Goal: Task Accomplishment & Management: Complete application form

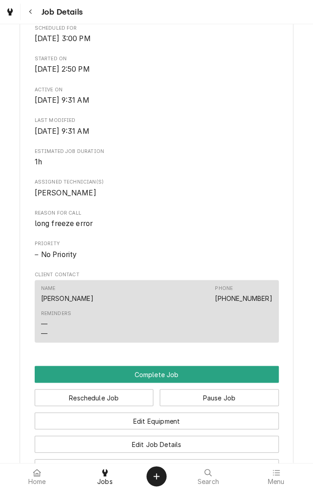
scroll to position [522, 0]
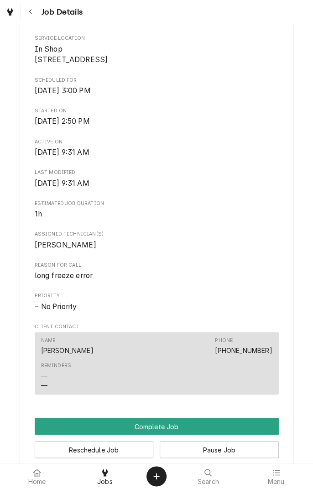
scroll to position [522, 0]
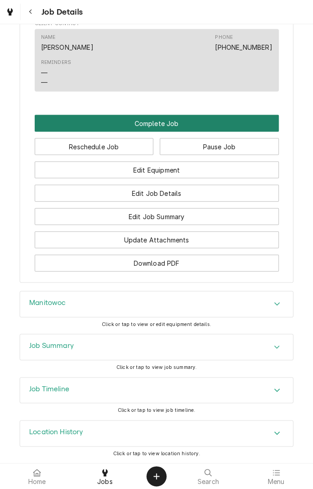
click at [258, 121] on button "Complete Job" at bounding box center [157, 123] width 244 height 17
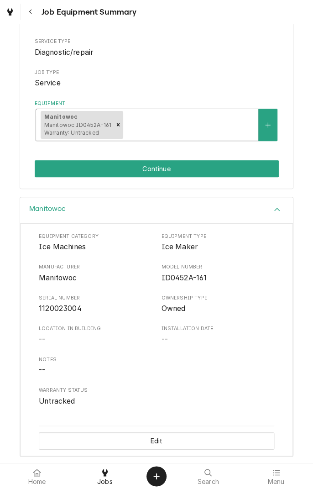
scroll to position [110, 0]
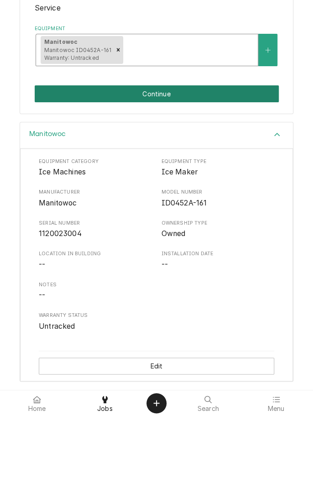
click at [193, 168] on button "Continue" at bounding box center [157, 166] width 244 height 17
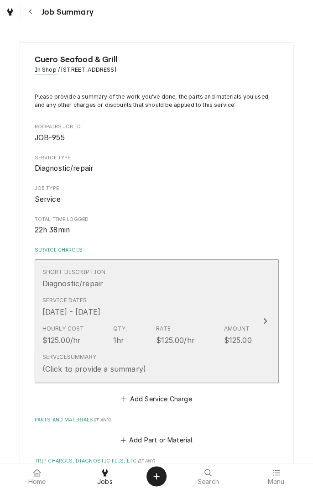
click at [238, 287] on div "Short Description Diagnostic/repair" at bounding box center [147, 278] width 210 height 28
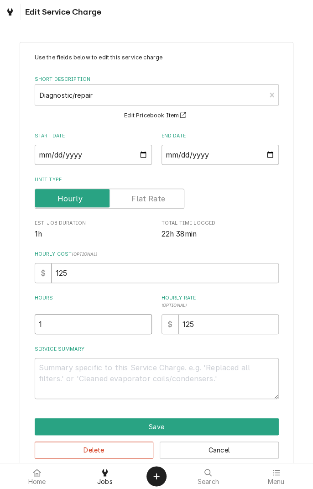
click at [92, 323] on input "1" at bounding box center [93, 324] width 117 height 20
type textarea "x"
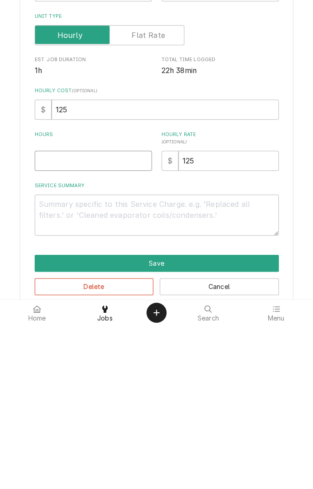
type textarea "x"
type input "3"
type textarea "x"
type input "3"
click at [217, 373] on textarea "Service Summary" at bounding box center [157, 378] width 244 height 41
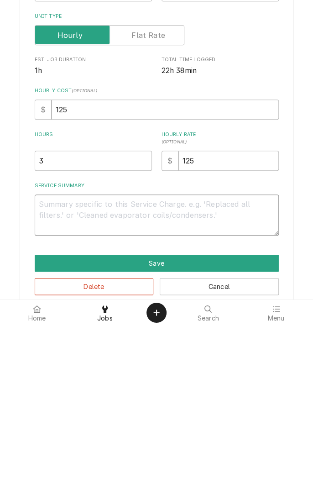
type textarea "x"
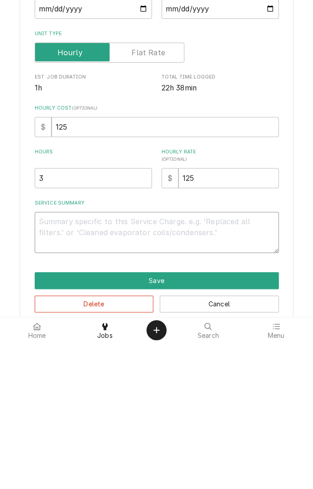
type textarea "F"
type textarea "x"
type textarea "Fo"
type textarea "x"
type textarea "Fou"
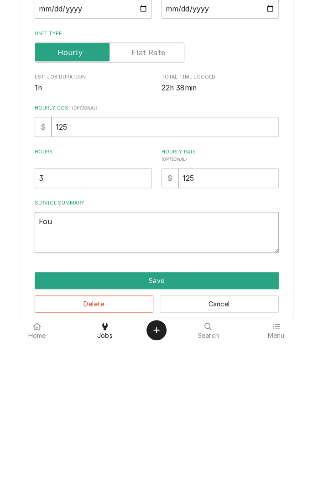
type textarea "x"
type textarea "Foun"
type textarea "x"
type textarea "Found"
type textarea "x"
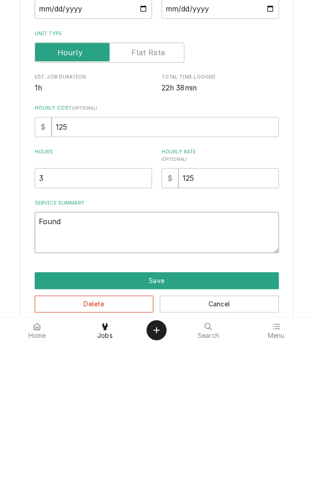
type textarea "Found"
type textarea "x"
type textarea "Found n"
type textarea "x"
type textarea "Found no"
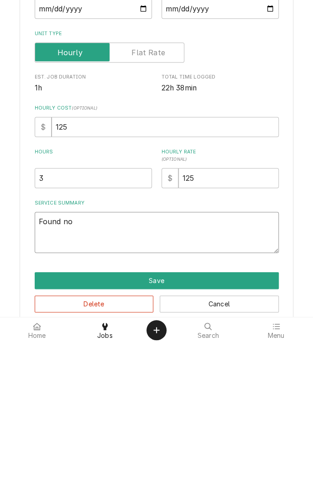
type textarea "x"
type textarea "Found not"
type textarea "x"
type textarea "Found no"
type textarea "x"
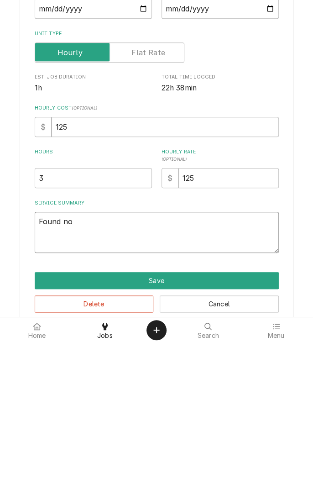
type textarea "Found no"
type textarea "x"
type textarea "Found no d"
type textarea "x"
type textarea "Found no di"
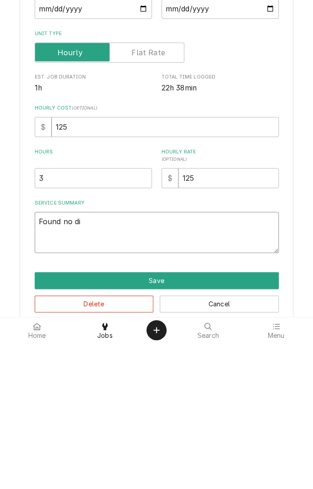
type textarea "x"
type textarea "Found no dis"
type textarea "x"
type textarea "Found no disp"
type textarea "x"
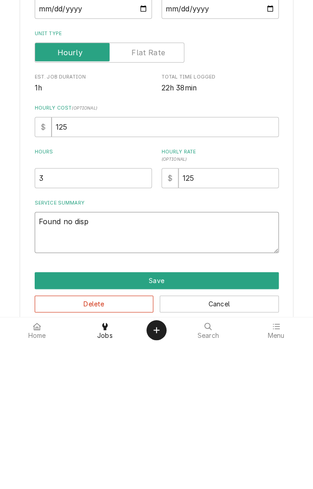
type textarea "Found no displ"
type textarea "x"
type textarea "Found no display"
type textarea "x"
type textarea "Found no display t"
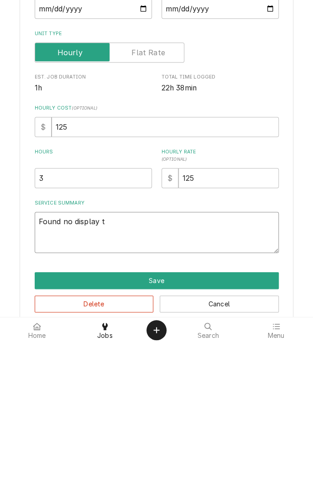
type textarea "x"
type textarea "Found no display to"
type textarea "x"
type textarea "Found no display ton"
type textarea "x"
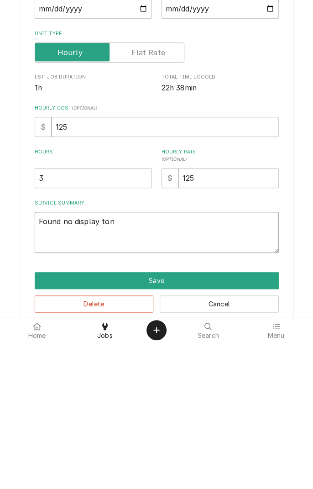
type textarea "Found no display ton"
type textarea "x"
type textarea "Found no display ton"
type textarea "x"
type textarea "Found no display to"
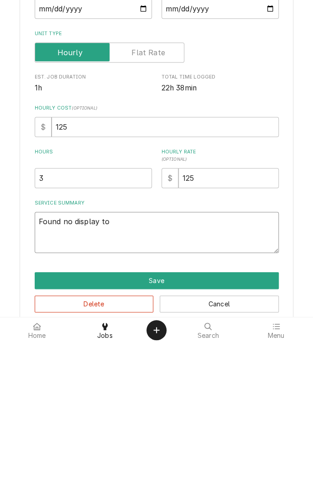
type textarea "x"
type textarea "Found no display to"
type textarea "x"
type textarea "Found no display to c"
type textarea "x"
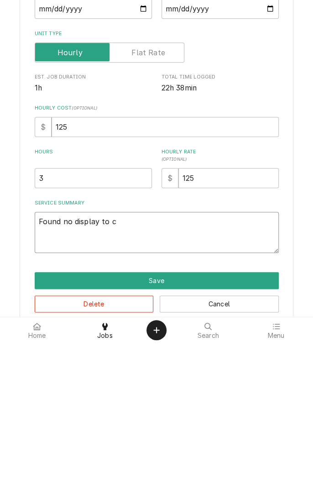
type textarea "Found no display to co"
type textarea "x"
type textarea "Found no display to con"
type textarea "x"
type textarea "Found no display to cont"
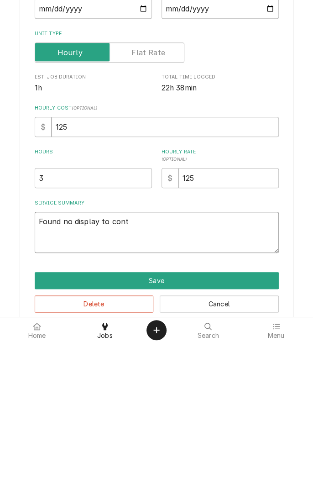
type textarea "x"
type textarea "Found no display to contr"
type textarea "x"
type textarea "Found no display to control"
type textarea "x"
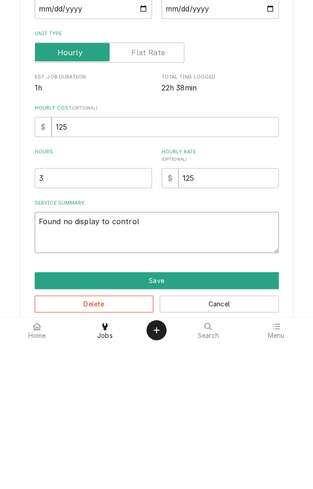
type textarea "Found no display to control p"
type textarea "x"
type textarea "Found no display to control pa"
type textarea "x"
type textarea "Found no display to control panel"
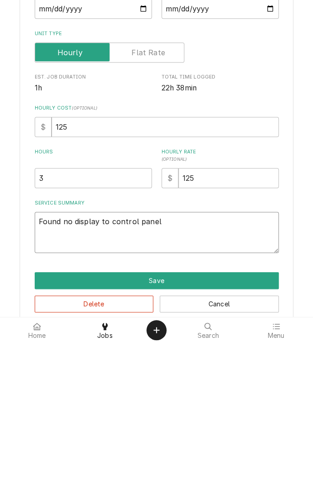
type textarea "x"
click at [107, 372] on textarea "Found no display to control panel" at bounding box center [157, 378] width 244 height 41
type textarea "Found no display t control panel"
type textarea "x"
type textarea "Found no display control panel"
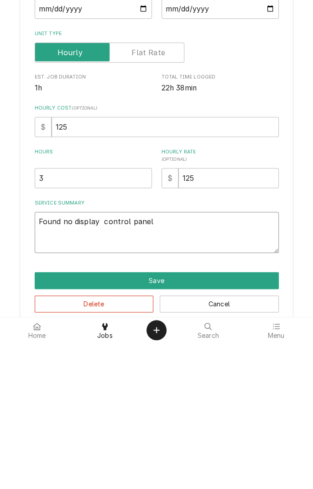
type textarea "x"
type textarea "Found no display o control panel"
type textarea "x"
type textarea "Found no display on control panel"
type textarea "x"
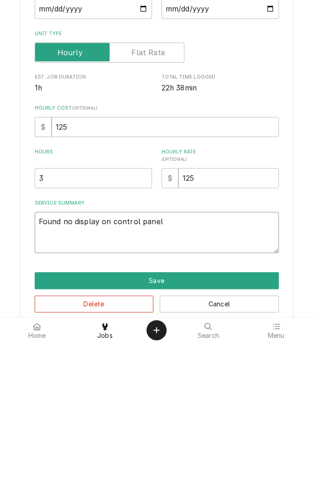
click at [166, 367] on textarea "Found no display on control panel" at bounding box center [157, 378] width 244 height 41
type textarea "Found no display on control panel r"
type textarea "x"
type textarea "Found no display on control panel re"
type textarea "x"
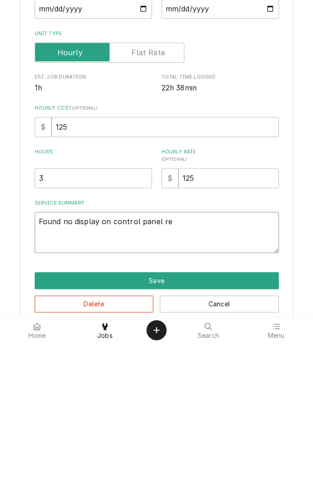
type textarea "Found no display on control panel rep"
type textarea "x"
type textarea "Found no display on control panel repl"
type textarea "x"
type textarea "Found no display on control panel replaced"
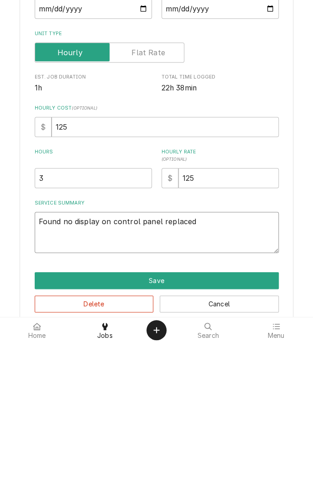
type textarea "x"
type textarea "Found no display on control panel replaced c"
type textarea "x"
type textarea "Found no display on control panel replaced co"
type textarea "x"
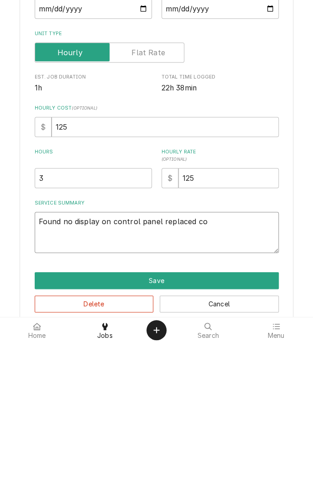
type textarea "Found no display on control panel replaced com"
type textarea "x"
type textarea "Found no display on control panel replaced comm"
type textarea "x"
type textarea "Found no display on control panel replaced commu"
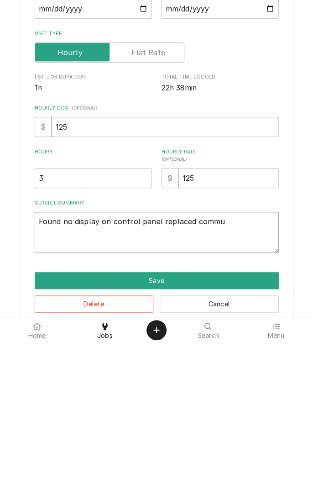
type textarea "x"
type textarea "Found no display on control panel replaced commun"
type textarea "x"
type textarea "Found no display on control panel replaced communication"
type textarea "x"
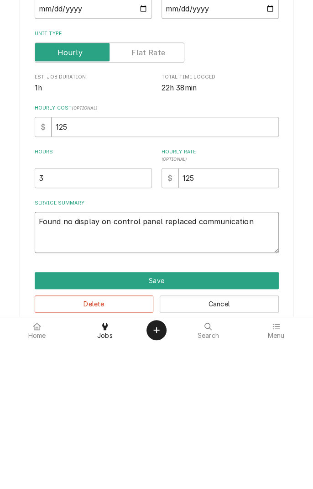
type textarea "Found no display on control panel replaced communication c"
type textarea "x"
type textarea "Found no display on control panel replaced communication ca"
type textarea "x"
type textarea "Found no display on control panel replaced communication cab"
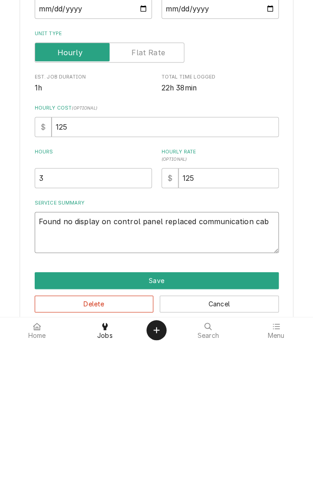
type textarea "x"
type textarea "Found no display on control panel replaced communication cabl"
type textarea "x"
type textarea "Found no display on control panel replaced communication cable"
type textarea "x"
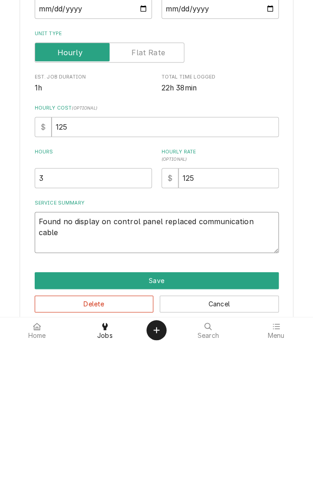
type textarea "Found no display on control panel replaced communication cable"
type textarea "x"
type textarea "Found no display on control panel replaced communication cable."
type textarea "x"
type textarea "Found no display on control panel replaced communication cable."
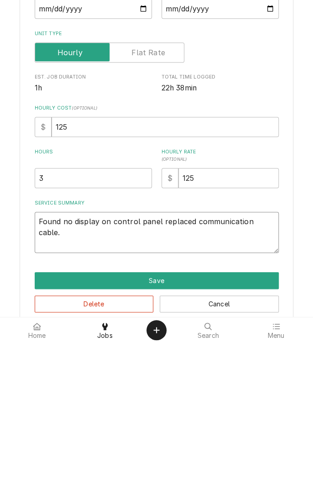
type textarea "x"
type textarea "Found no display on control panel replaced communication cable. W"
type textarea "x"
type textarea "Found no display on control panel replaced communication cable. Wa"
type textarea "x"
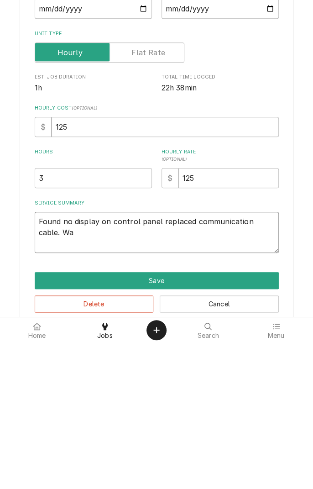
type textarea "Found no display on control panel replaced communication cable. Wat"
type textarea "x"
type textarea "Found no display on control panel replaced communication cable. Wate"
type textarea "x"
type textarea "Found no display on control panel replaced communication cable. Water"
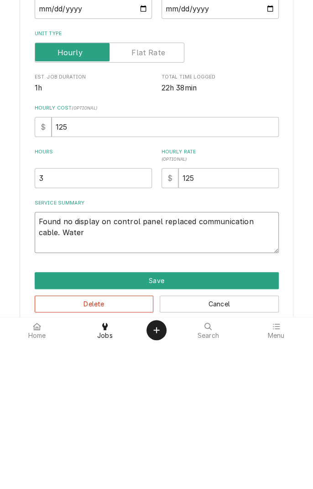
type textarea "x"
type textarea "Found no display on control panel replaced communication cable. Water"
type textarea "x"
type textarea "Found no display on control panel replaced communication cable. Water t"
type textarea "x"
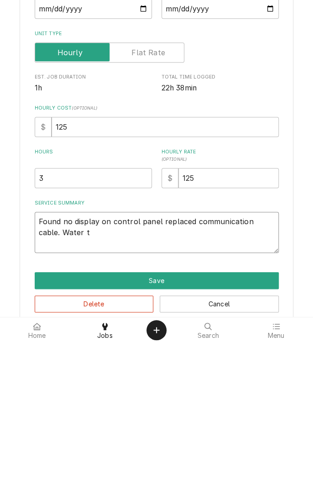
type textarea "Found no display on control panel replaced communication cable. Water tr"
type textarea "x"
type textarea "Found no display on control panel replaced communication cable. Water tro"
type textarea "x"
type textarea "Found no display on control panel replaced communication cable. Water trou"
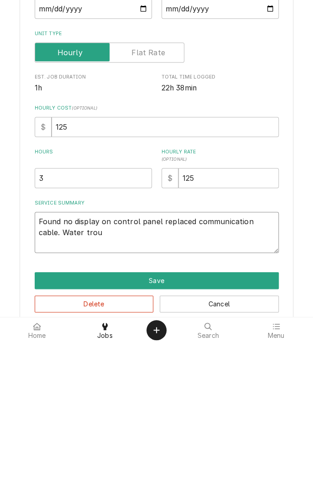
type textarea "x"
type textarea "Found no display on control panel replaced communication cable. Water trouf"
type textarea "x"
type textarea "Found no display on control panel replaced communication cable. Water trou"
type textarea "x"
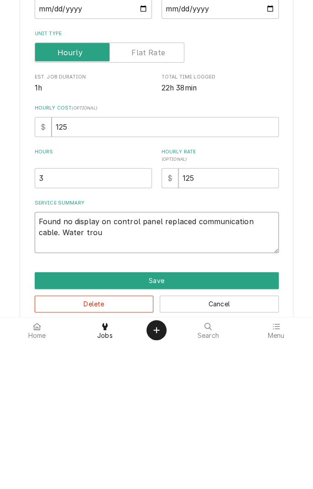
type textarea "Found no display on control panel replaced communication cable. Water tro"
type textarea "x"
type textarea "Found no display on control panel replaced communication cable. Water trof"
type textarea "x"
type textarea "Found no display on control panel replaced communication cable. Water tro"
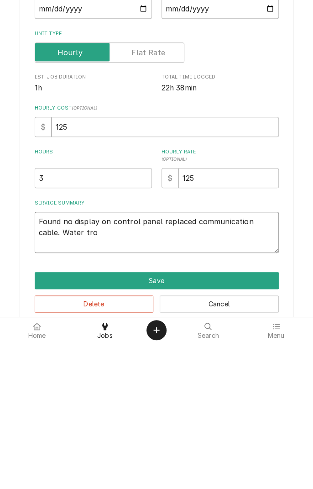
type textarea "x"
type textarea "Found no display on control panel replaced communication cable. Water tr"
type textarea "x"
type textarea "Found no display on control panel replaced communication cable. Water t"
type textarea "x"
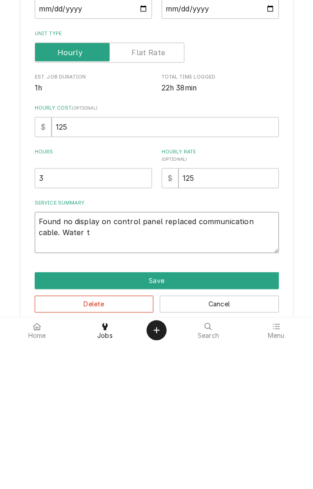
type textarea "Found no display on control panel replaced communication cable. Water"
type textarea "x"
type textarea "Found no display on control panel replaced communication cable. Water t"
type textarea "x"
type textarea "Found no display on control panel replaced communication cable. Water tr"
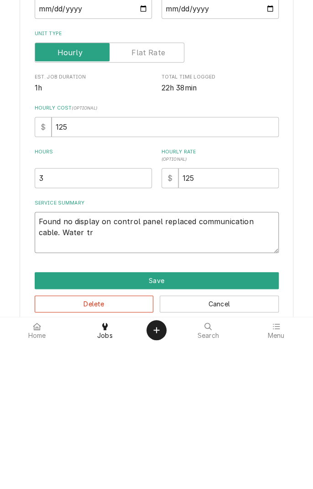
type textarea "x"
type textarea "Found no display on control panel replaced communication cable. Water tro"
type textarea "x"
type textarea "Found no display on control panel replaced communication cable. Water trou"
type textarea "x"
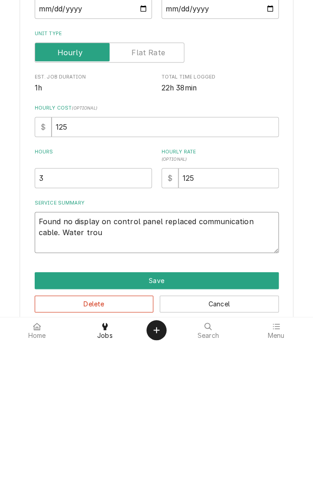
type textarea "Found no display on control panel replaced communication cable. Water troug"
type textarea "x"
type textarea "Found no display on control panel replaced communication cable. Water trough"
type textarea "x"
type textarea "Found no display on control panel replaced communication cable. Water trough"
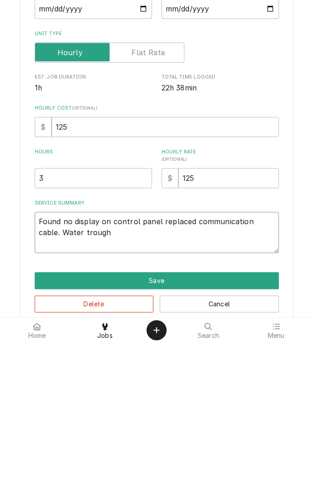
type textarea "x"
type textarea "Found no display on control panel replaced communication cable. Water trough"
type textarea "x"
type textarea "Found no display on control panel replaced communication cable. Water troug"
type textarea "x"
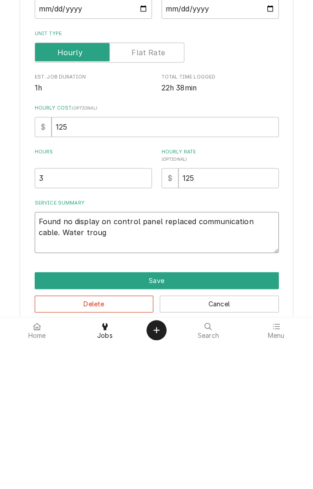
type textarea "Found no display on control panel replaced communication cable. Water trou"
type textarea "x"
type textarea "Found no display on control panel replaced communication cable. Water tro"
type textarea "x"
type textarea "Found no display on control panel replaced communication cable. Water tr"
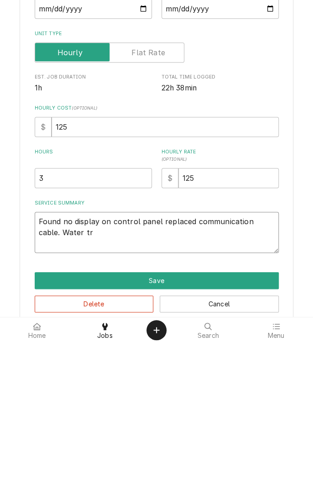
type textarea "x"
type textarea "Found no display on control panel replaced communication cable. Water t"
type textarea "x"
type textarea "Found no display on control panel replaced communication cable. Water"
type textarea "x"
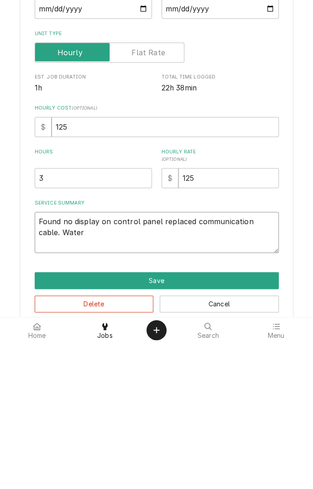
type textarea "Found no display on control panel replaced communication cable. Water p"
type textarea "x"
type textarea "Found no display on control panel replaced communication cable. Water pa"
type textarea "x"
type textarea "Found no display on control panel replaced communication cable. Water pan"
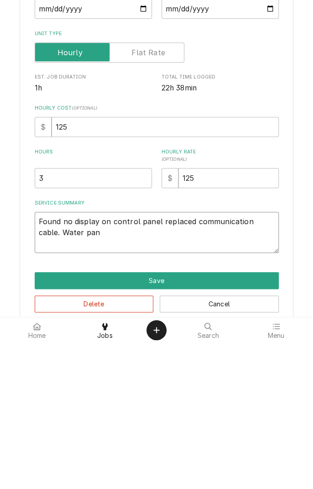
type textarea "x"
type textarea "Found no display on control panel replaced communication cable. Water pan"
type textarea "x"
type textarea "Found no display on control panel replaced communication cable. Water pan w"
type textarea "x"
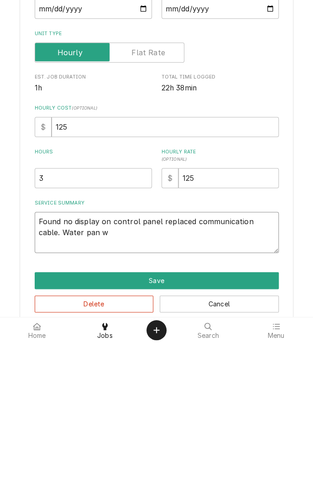
type textarea "Found no display on control panel replaced communication cable. Water pan wa"
type textarea "x"
type textarea "Found no display on control panel replaced communication cable. Water pan was"
type textarea "x"
type textarea "Found no display on control panel replaced communication cable. Water pan was"
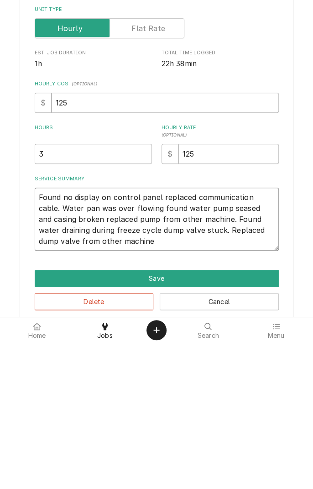
scroll to position [37, 0]
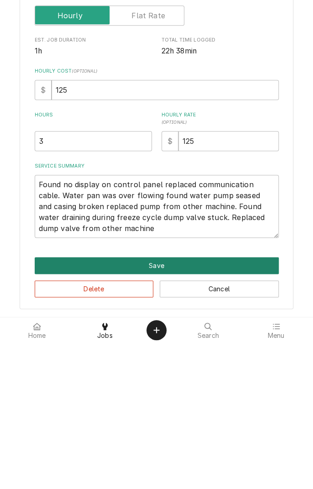
click at [183, 413] on button "Save" at bounding box center [157, 411] width 244 height 17
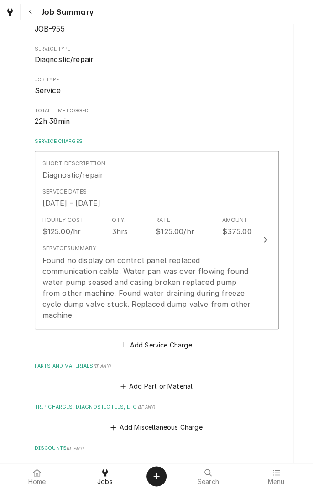
scroll to position [127, 0]
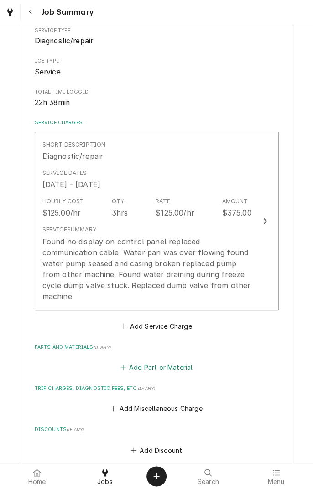
click at [191, 361] on button "Add Part or Material" at bounding box center [156, 367] width 75 height 13
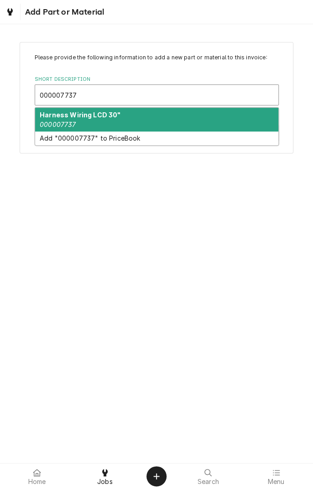
click at [221, 119] on div "Harness Wiring LCD 30" 000007737" at bounding box center [156, 120] width 243 height 24
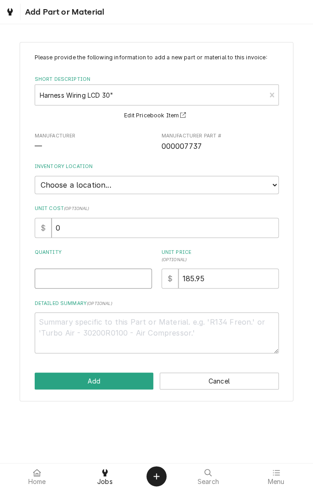
click at [111, 276] on input "Quantity" at bounding box center [93, 279] width 117 height 20
click at [105, 184] on select "Choose a location... Gino's Truck Jason's Truck Skips Service Warehouse" at bounding box center [157, 185] width 244 height 18
click at [35, 176] on select "Choose a location... Gino's Truck Jason's Truck Skips Service Warehouse" at bounding box center [157, 185] width 244 height 18
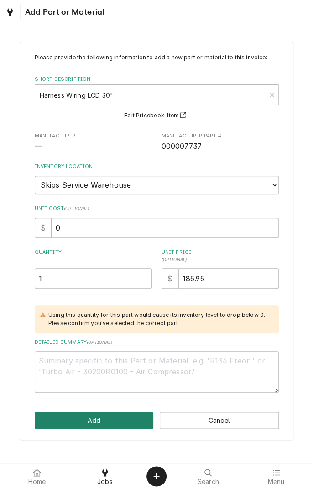
click at [121, 417] on button "Add" at bounding box center [94, 420] width 119 height 17
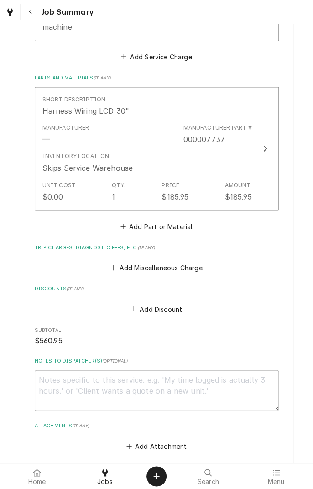
scroll to position [401, 0]
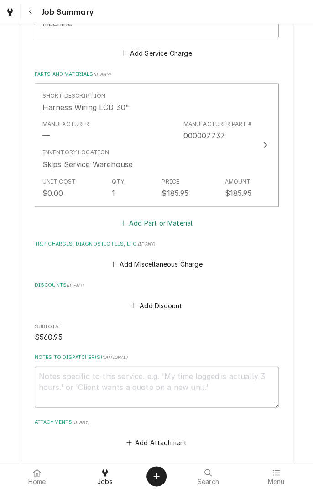
click at [183, 217] on button "Add Part or Material" at bounding box center [156, 222] width 75 height 13
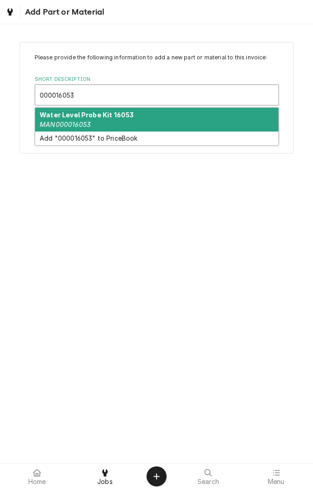
click at [172, 117] on div "Water Level Probe Kit 16053 MAN000016053" at bounding box center [156, 120] width 243 height 24
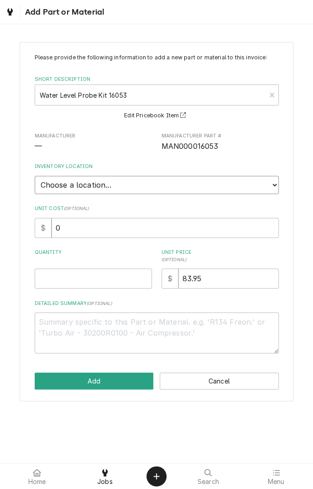
click at [152, 180] on select "Choose a location... Gino's Truck Jason's Truck Skips Service Warehouse" at bounding box center [157, 185] width 244 height 18
click at [35, 176] on select "Choose a location... Gino's Truck Jason's Truck Skips Service Warehouse" at bounding box center [157, 185] width 244 height 18
click at [114, 273] on input "Quantity" at bounding box center [93, 279] width 117 height 20
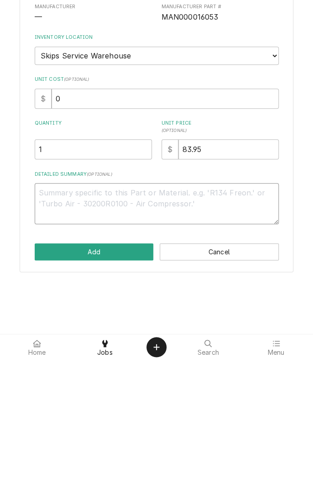
click at [174, 325] on textarea "Detailed Summary ( optional )" at bounding box center [157, 332] width 244 height 41
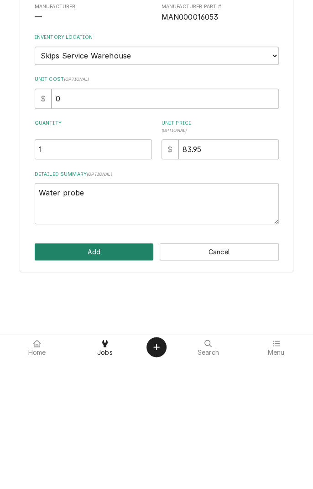
click at [116, 376] on button "Add" at bounding box center [94, 381] width 119 height 17
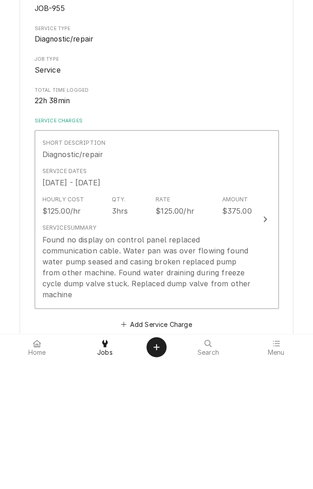
scroll to position [401, 0]
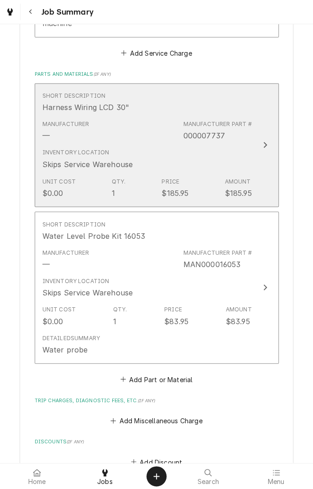
click at [145, 130] on div "Manufacturer — Manufacturer Part # 000007737" at bounding box center [147, 130] width 210 height 28
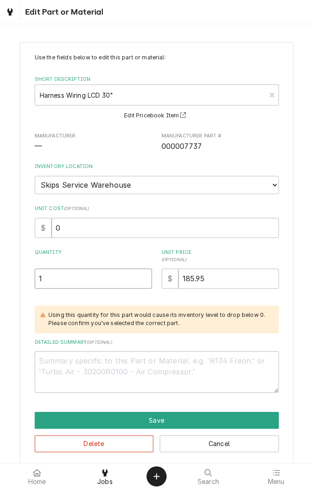
click at [105, 273] on input "1" at bounding box center [93, 279] width 117 height 20
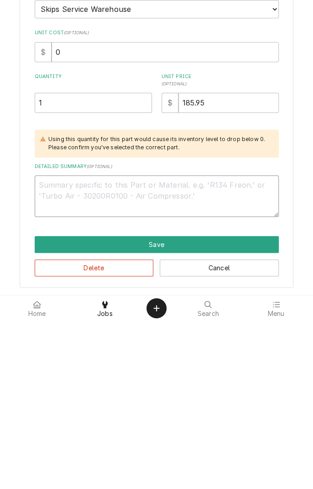
click at [178, 364] on textarea "Detailed Summary ( optional )" at bounding box center [157, 363] width 244 height 41
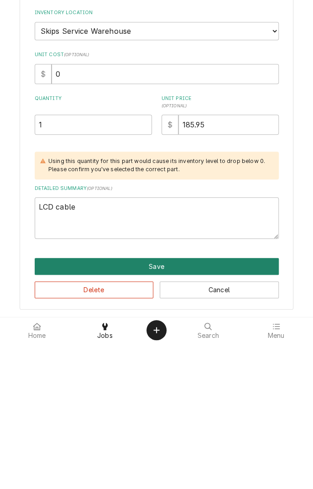
click at [174, 406] on button "Save" at bounding box center [157, 412] width 244 height 17
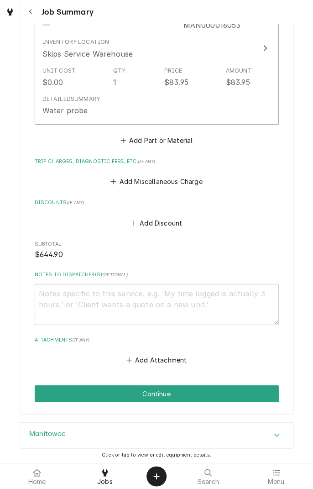
scroll to position [701, 0]
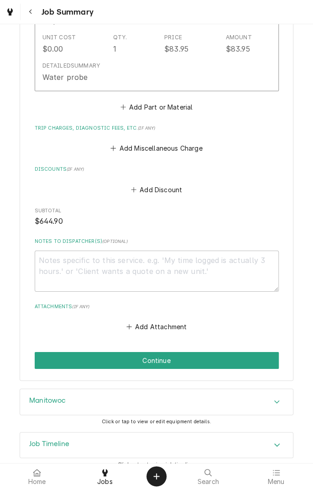
click at [217, 352] on button "Continue" at bounding box center [157, 360] width 244 height 17
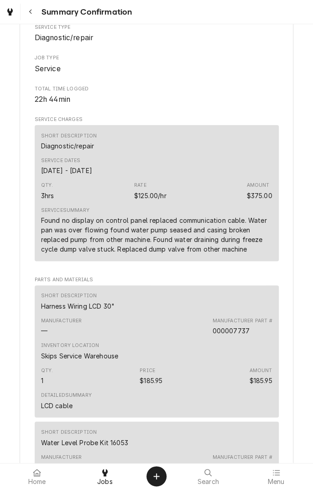
scroll to position [127, 0]
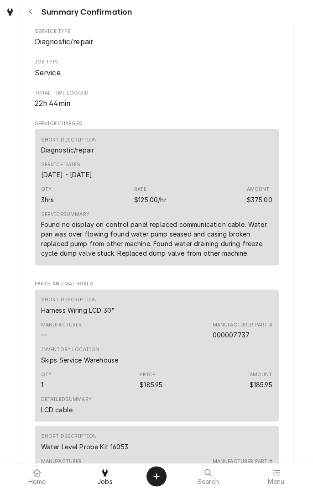
click at [209, 174] on div "Service Dates Sep 30, 2025 - Oct 10, 2025" at bounding box center [157, 170] width 232 height 25
click at [215, 205] on div "Qty. 3hrs Rate $125.00/hr Amount $375.00" at bounding box center [157, 195] width 232 height 25
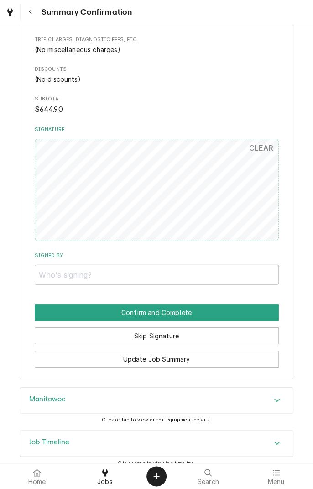
scroll to position [664, 0]
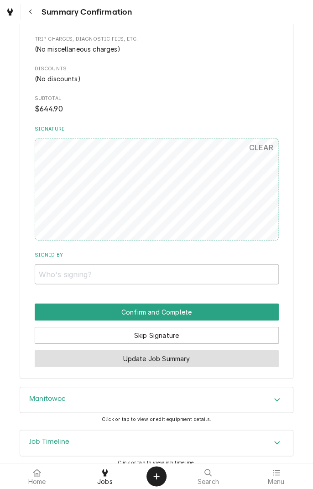
click at [204, 359] on button "Update Job Summary" at bounding box center [157, 358] width 244 height 17
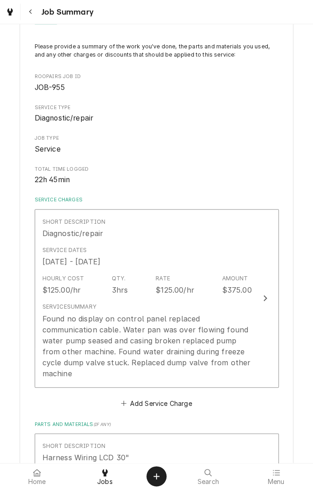
scroll to position [96, 0]
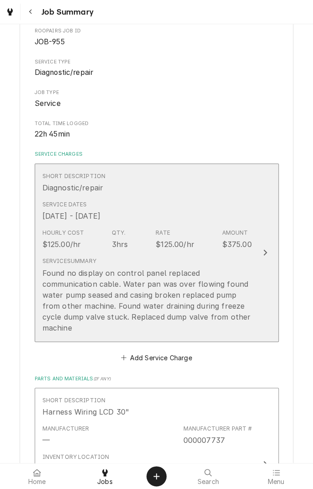
click at [140, 247] on div "Hourly Cost $125.00/hr Qty. 3hrs Rate $125.00/hr Amount $375.00" at bounding box center [147, 239] width 210 height 28
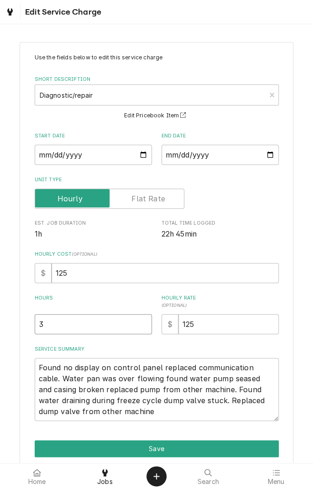
click at [91, 322] on input "3" at bounding box center [93, 324] width 117 height 20
type textarea "x"
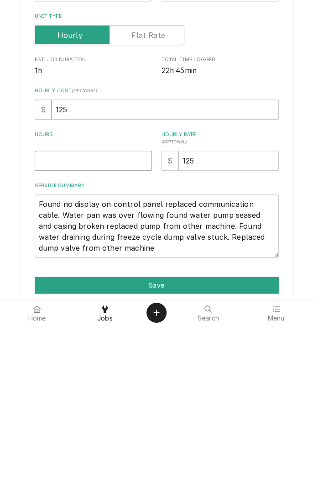
type textarea "x"
type input "4"
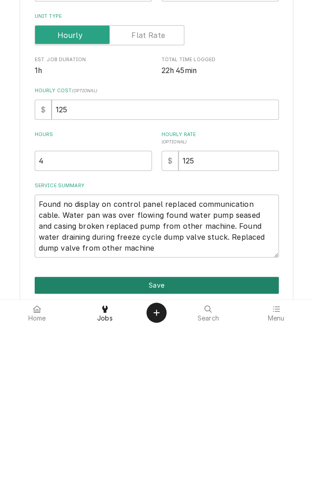
click at [214, 450] on button "Save" at bounding box center [157, 448] width 244 height 17
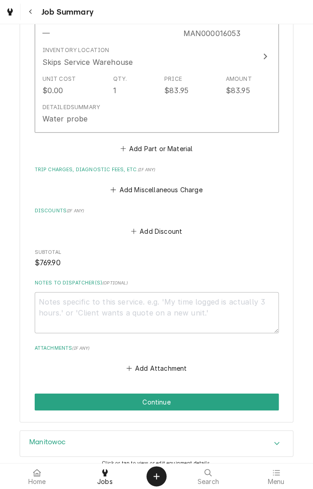
scroll to position [701, 0]
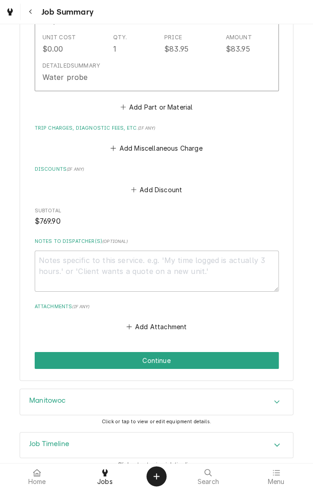
click at [218, 352] on button "Continue" at bounding box center [157, 360] width 244 height 17
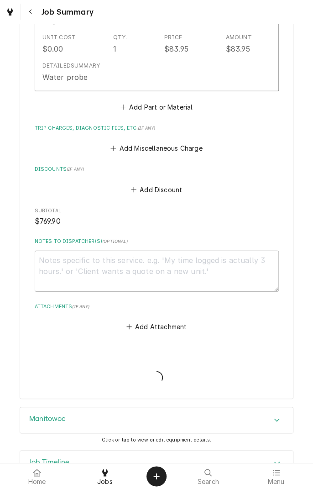
type textarea "x"
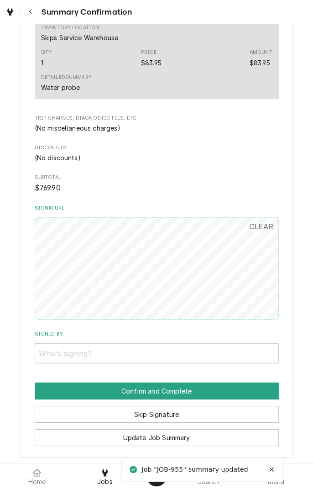
scroll to position [673, 0]
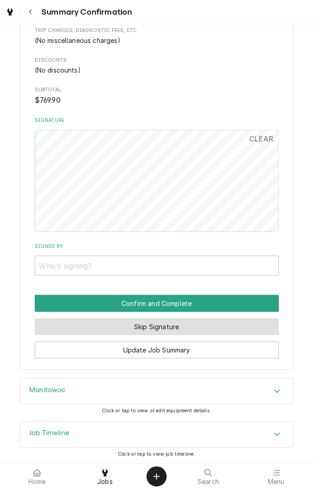
click at [209, 329] on button "Skip Signature" at bounding box center [157, 326] width 244 height 17
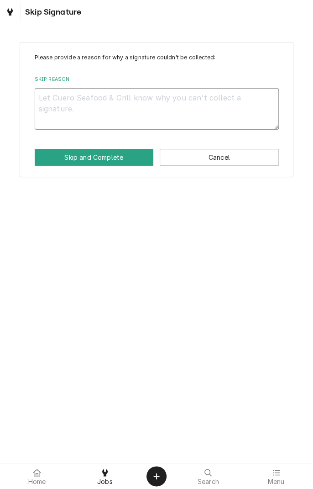
click at [154, 112] on textarea "Skip Reason" at bounding box center [157, 108] width 244 height 41
type textarea "x"
type textarea "C"
type textarea "x"
type textarea "Co"
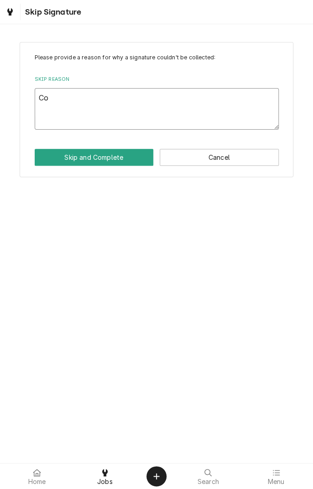
type textarea "x"
type textarea "Com"
type textarea "x"
type textarea "Comp"
type textarea "x"
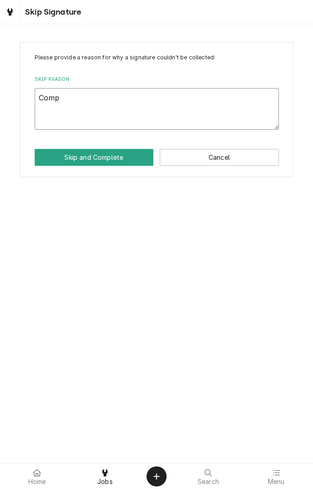
type textarea "Completed"
type textarea "x"
type textarea "Completed i"
type textarea "x"
type textarea "Completed in"
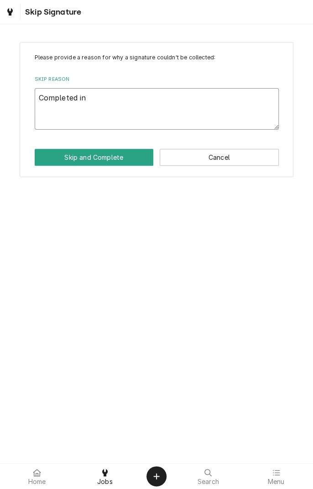
type textarea "x"
type textarea "Completed in"
type textarea "x"
type textarea "Completed in s"
type textarea "x"
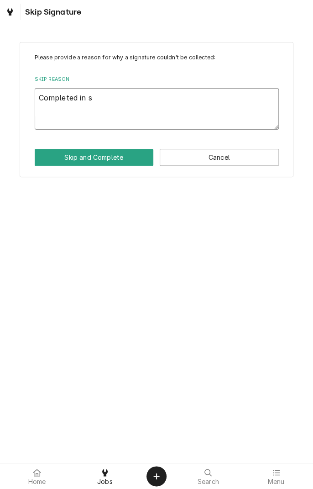
type textarea "Completed in sh"
type textarea "x"
type textarea "Completed in sho"
type textarea "x"
type textarea "Completed in shop"
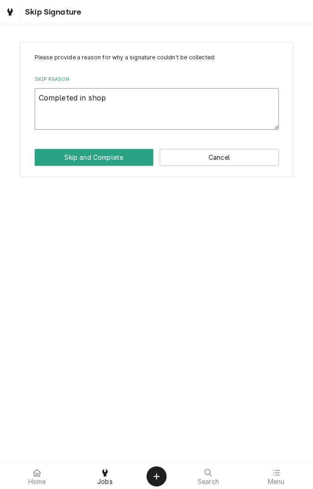
type textarea "x"
type textarea "Completed in shop"
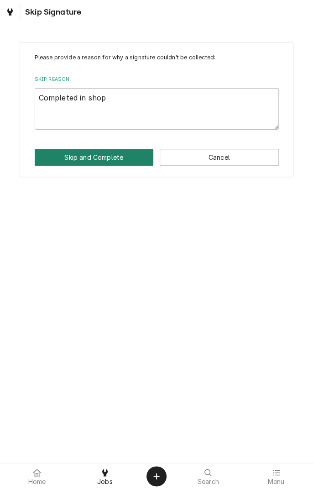
click at [106, 159] on button "Skip and Complete" at bounding box center [94, 157] width 119 height 17
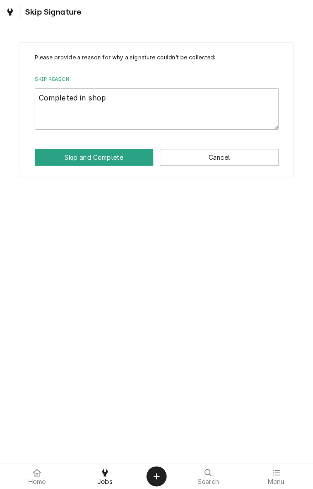
type textarea "x"
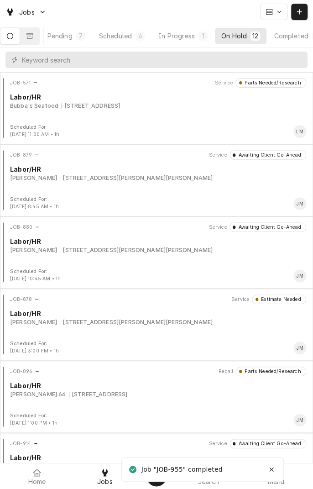
scroll to position [0, 86]
